Goal: Task Accomplishment & Management: Manage account settings

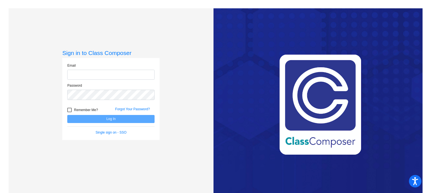
type input "[EMAIL_ADDRESS][DOMAIN_NAME]"
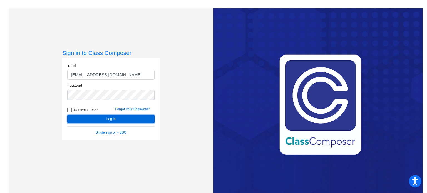
click at [122, 120] on button "Log In" at bounding box center [110, 119] width 87 height 8
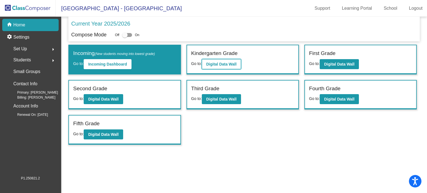
click at [222, 64] on b "Digital Data Wall" at bounding box center [221, 64] width 30 height 4
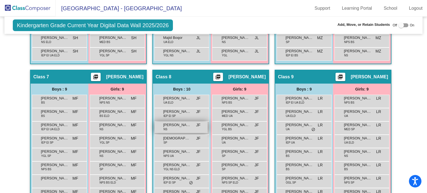
scroll to position [584, 0]
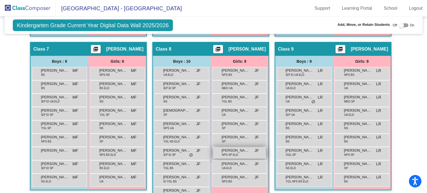
click at [245, 150] on div "[PERSON_NAME] NPS SP [PERSON_NAME] lock do_not_disturb_alt" at bounding box center [239, 152] width 53 height 11
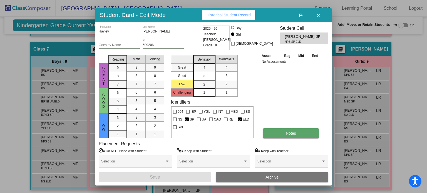
click at [276, 138] on button "Notes" at bounding box center [291, 133] width 56 height 10
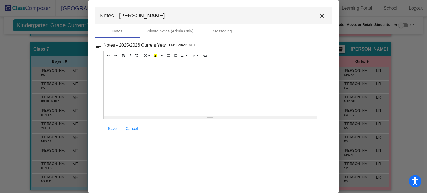
click at [162, 91] on div at bounding box center [210, 89] width 213 height 56
click at [314, 83] on div at bounding box center [210, 89] width 213 height 56
click at [226, 76] on div at bounding box center [210, 89] width 213 height 56
click at [110, 130] on span "Save" at bounding box center [112, 128] width 9 height 4
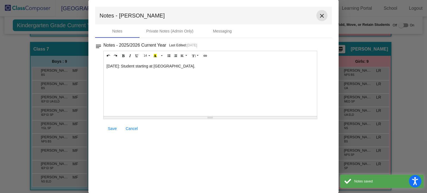
click at [320, 13] on mat-icon "close" at bounding box center [322, 16] width 7 height 7
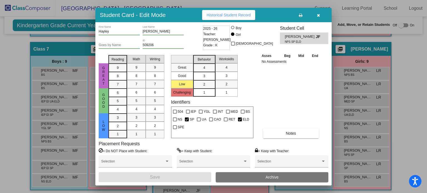
click at [277, 179] on span "Archive" at bounding box center [271, 177] width 13 height 4
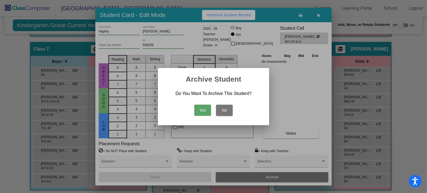
click at [201, 108] on button "Yes" at bounding box center [202, 110] width 17 height 11
